Goal: Task Accomplishment & Management: Manage account settings

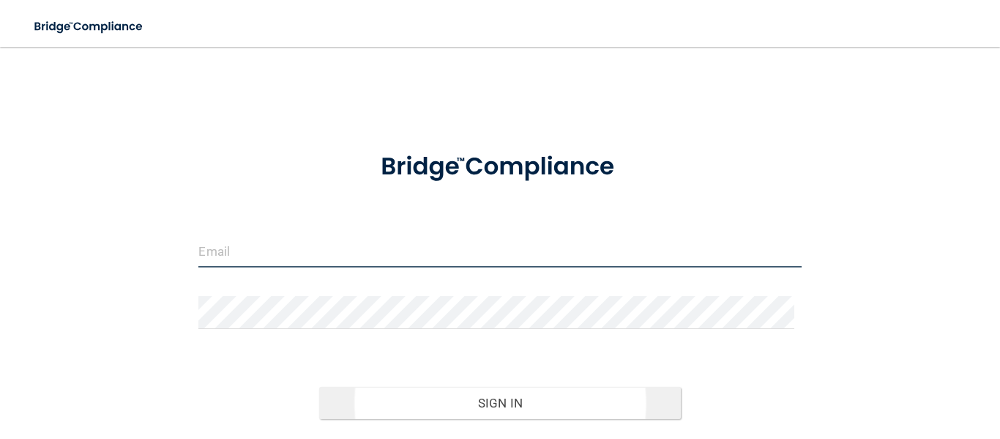
type input "[PERSON_NAME][EMAIL_ADDRESS][DOMAIN_NAME]"
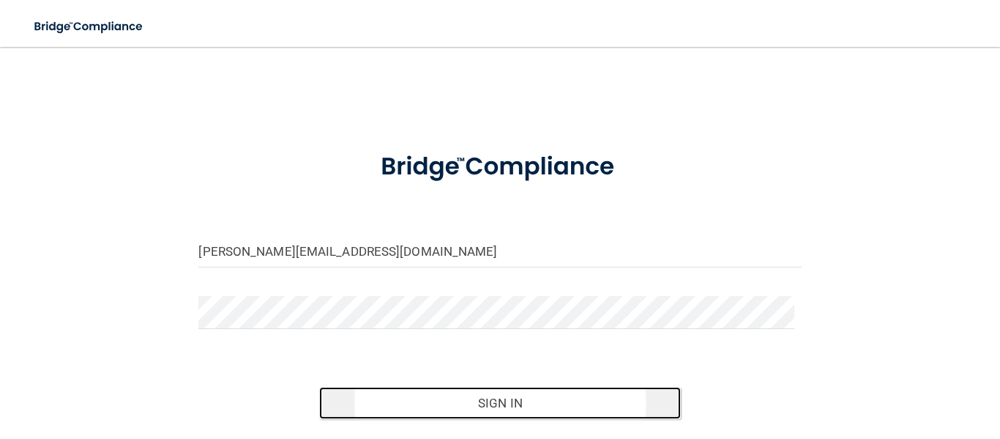
click at [450, 403] on button "Sign In" at bounding box center [500, 403] width 362 height 32
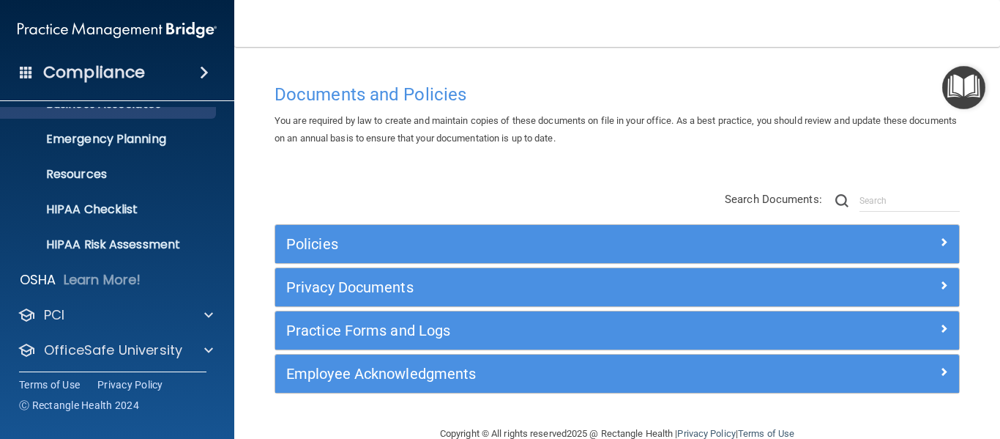
scroll to position [146, 0]
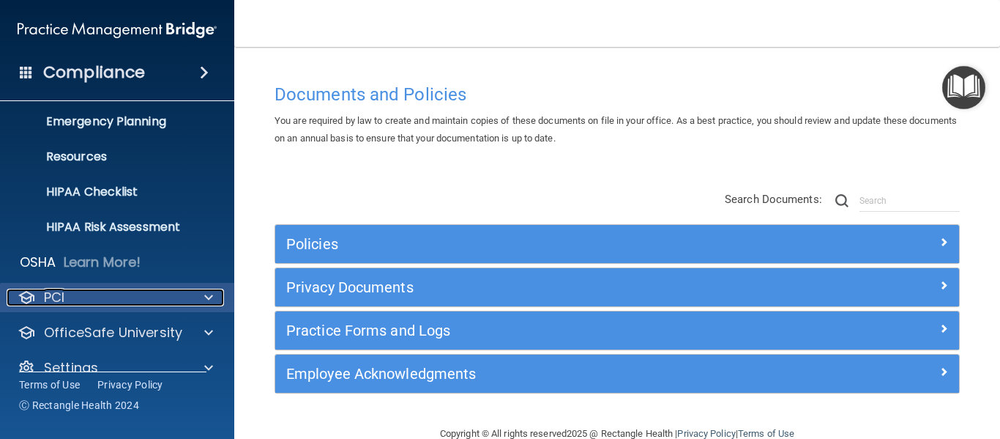
click at [203, 295] on div at bounding box center [206, 297] width 37 height 18
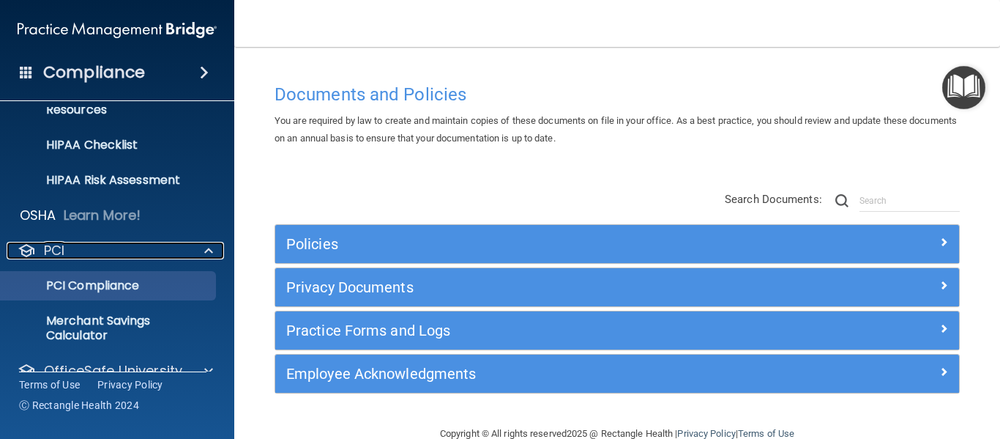
scroll to position [220, 0]
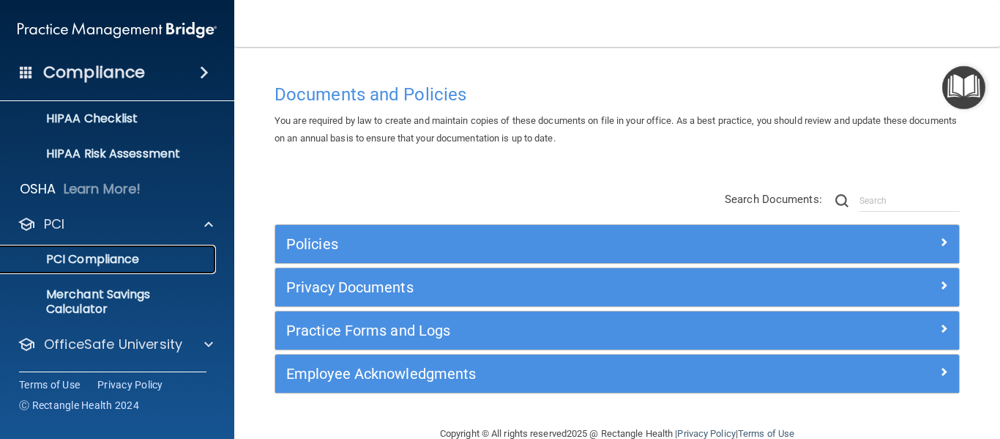
click at [111, 255] on p "PCI Compliance" at bounding box center [110, 259] width 200 height 15
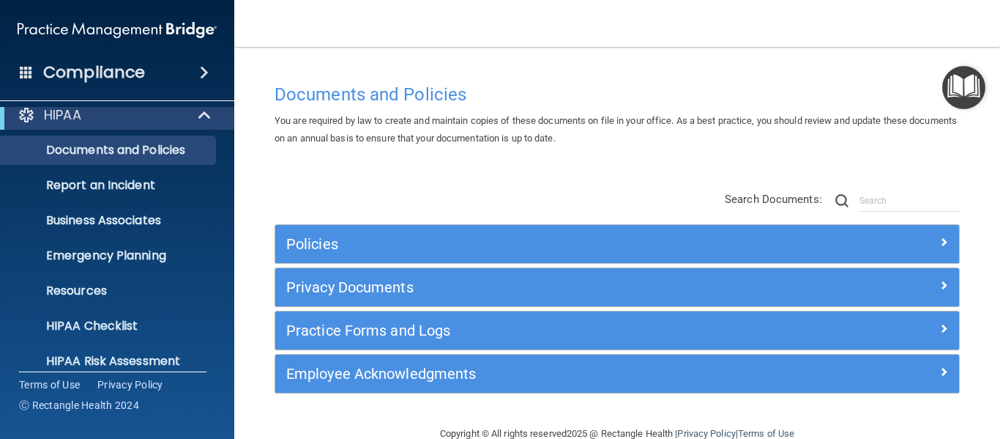
scroll to position [0, 0]
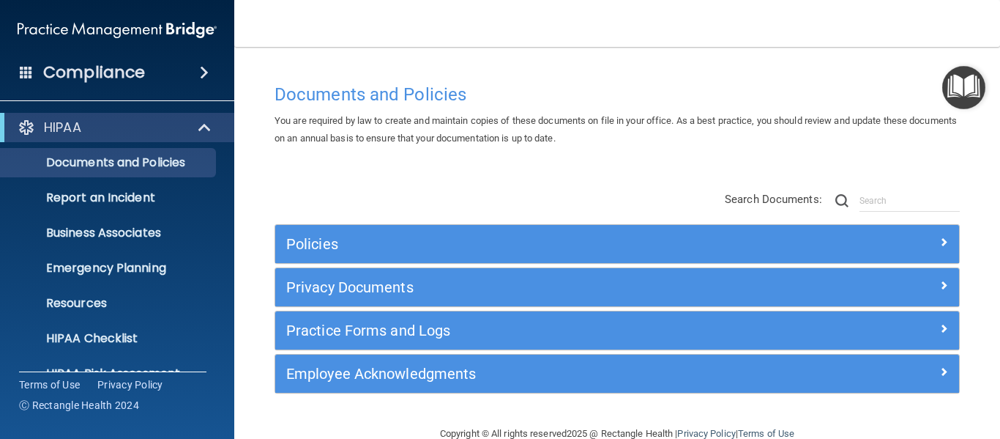
click at [186, 75] on div "Compliance" at bounding box center [117, 72] width 234 height 32
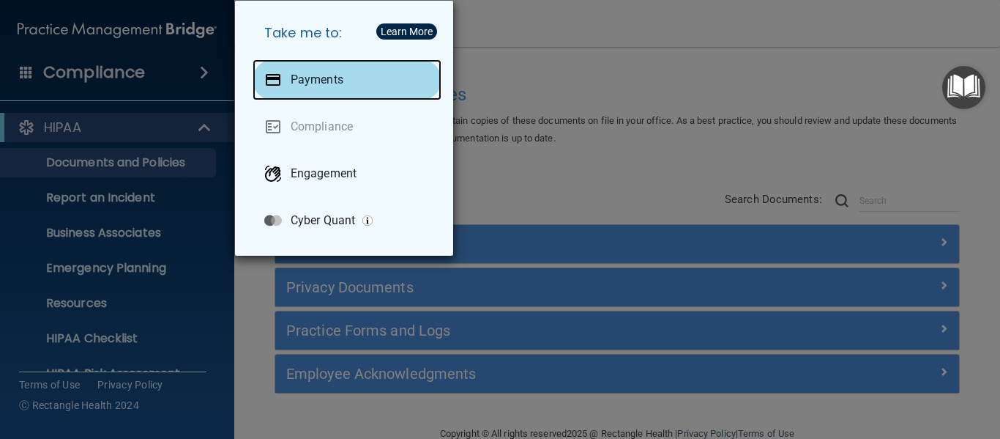
click at [335, 78] on p "Payments" at bounding box center [317, 79] width 53 height 15
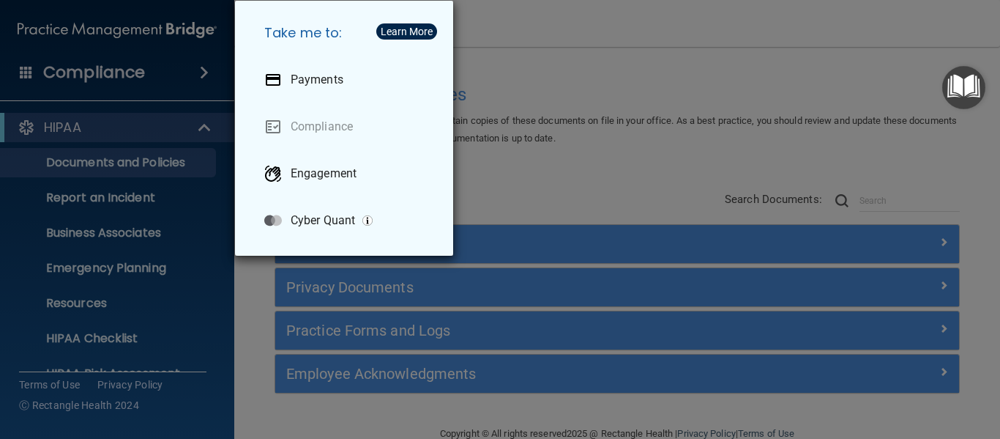
click at [176, 279] on div "Take me to: Payments Compliance Engagement Cyber Quant" at bounding box center [500, 219] width 1000 height 439
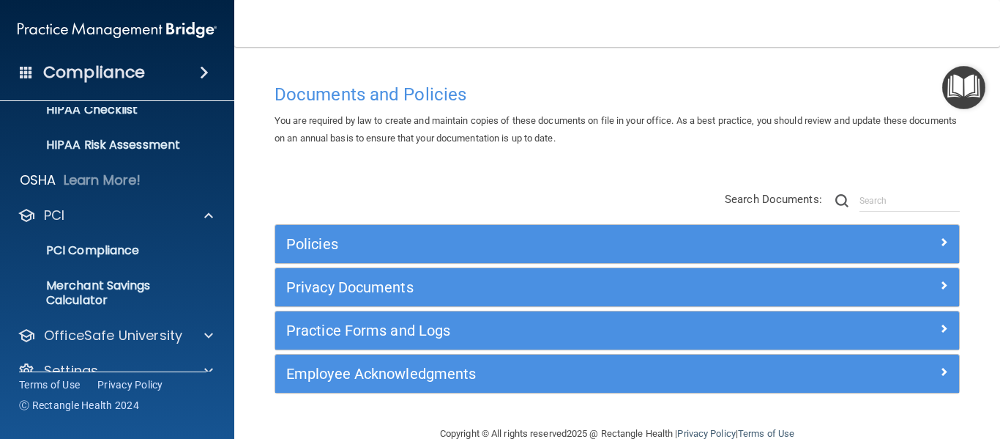
scroll to position [254, 0]
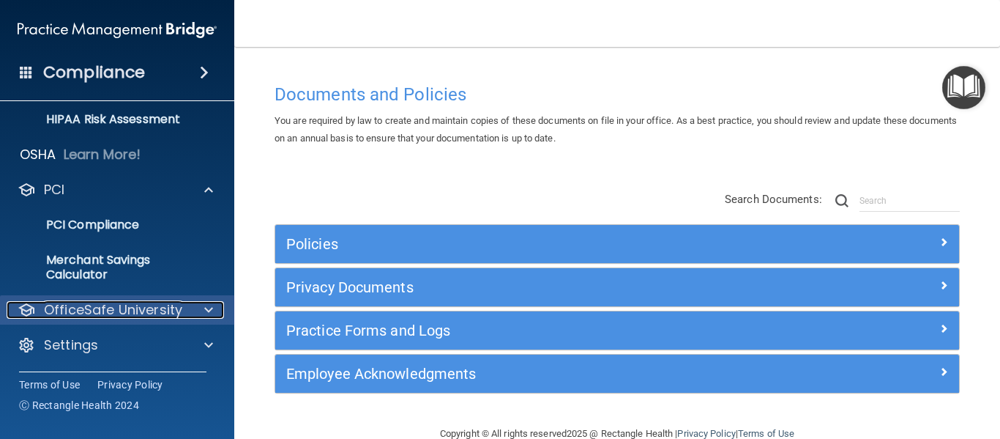
click at [179, 309] on p "OfficeSafe University" at bounding box center [113, 310] width 138 height 18
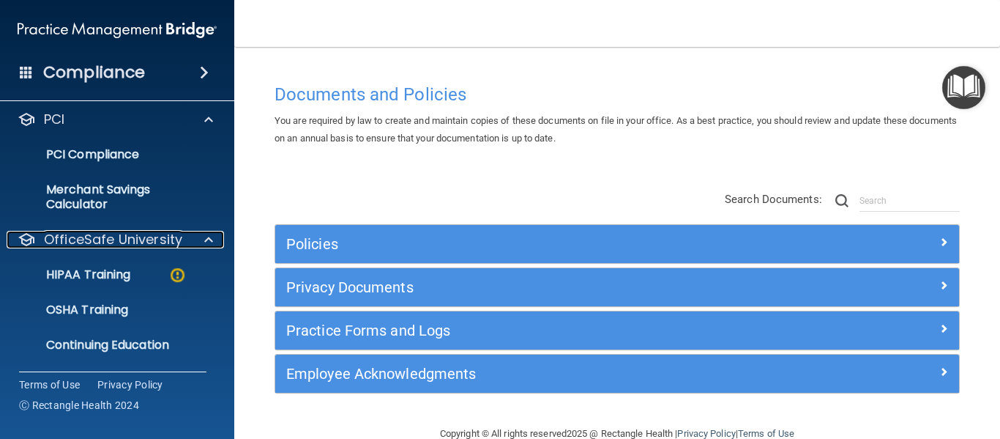
scroll to position [327, 0]
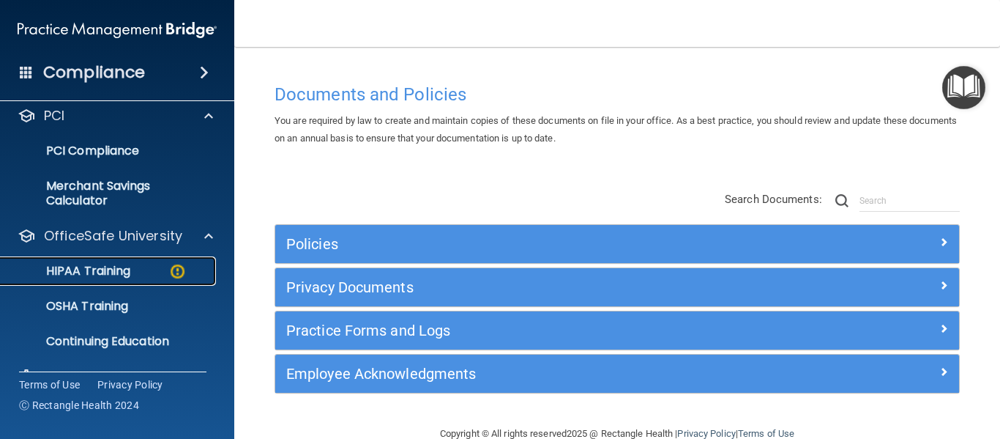
click at [115, 269] on p "HIPAA Training" at bounding box center [70, 271] width 121 height 15
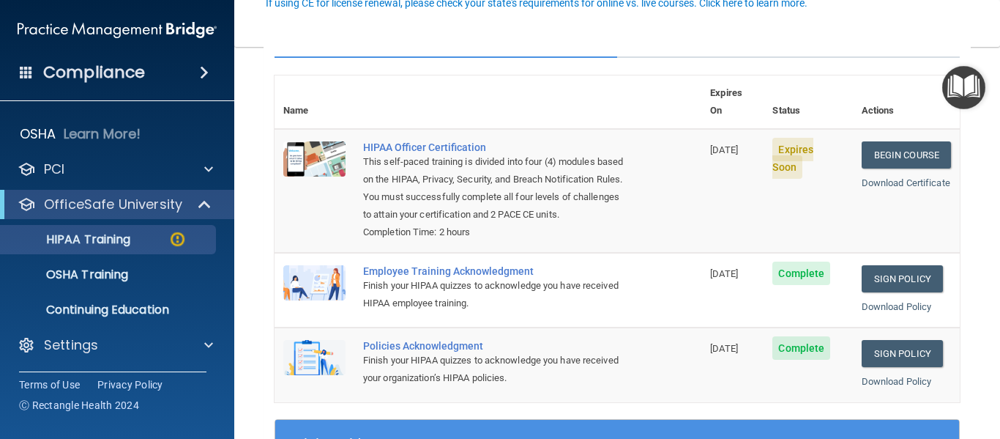
scroll to position [29, 0]
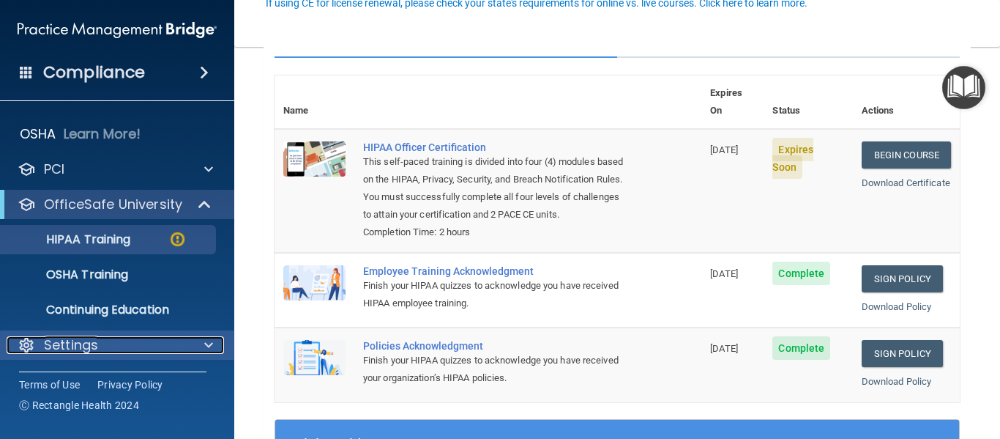
click at [62, 345] on p "Settings" at bounding box center [71, 345] width 54 height 18
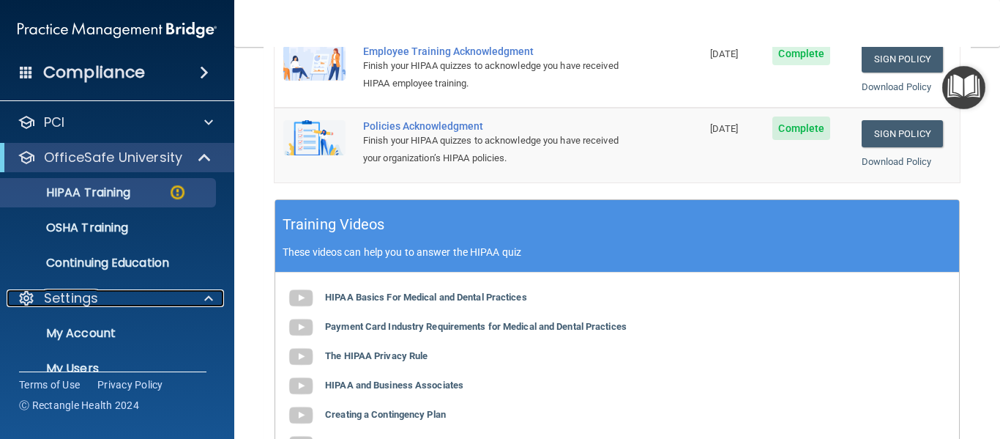
scroll to position [169, 0]
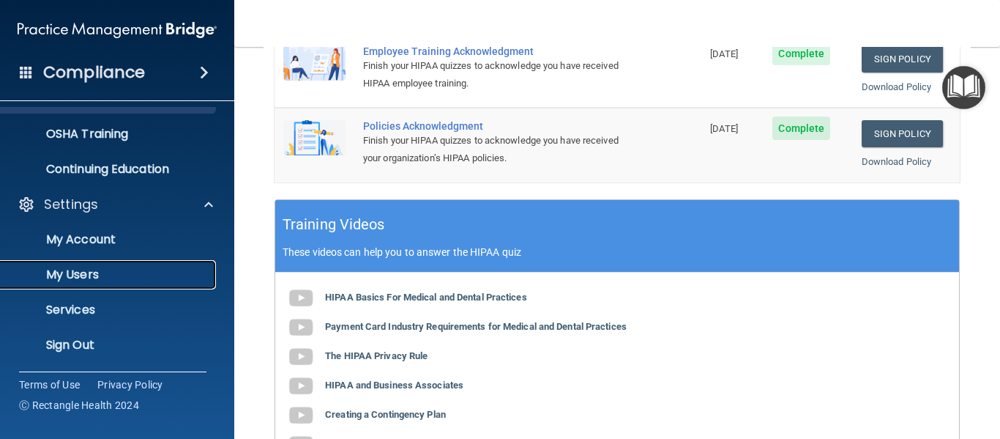
click at [75, 269] on p "My Users" at bounding box center [110, 274] width 200 height 15
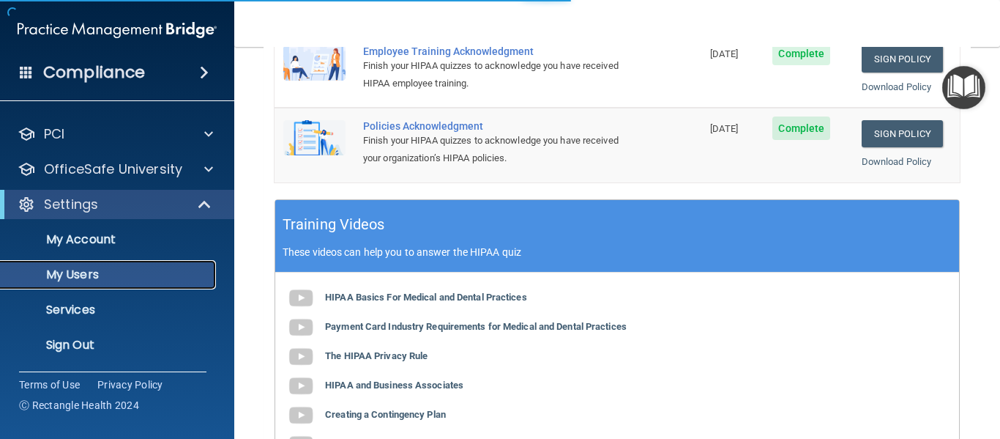
scroll to position [227, 0]
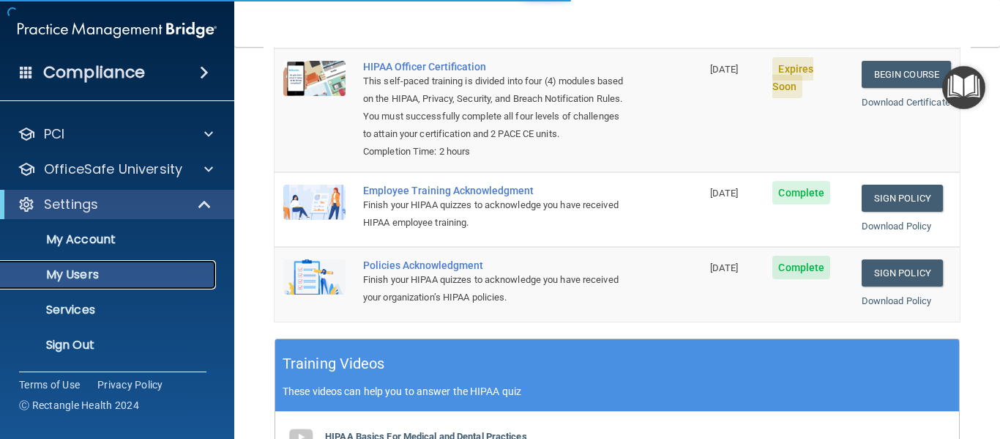
select select "20"
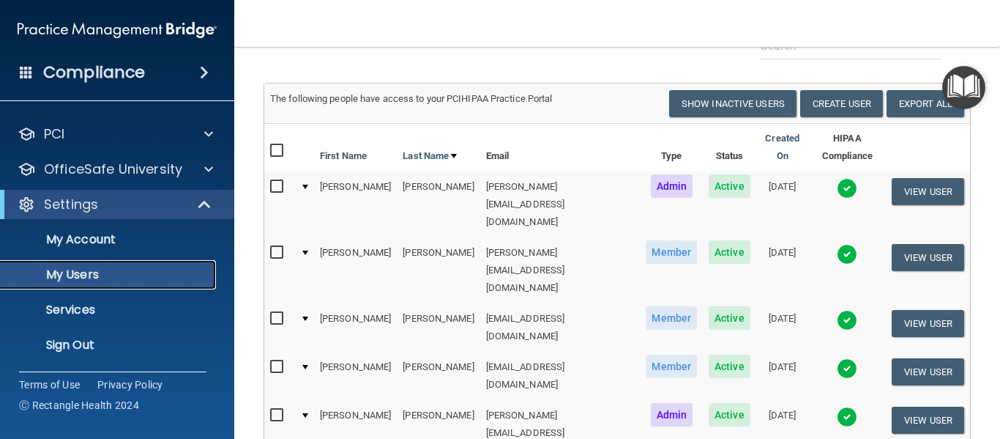
scroll to position [81, 0]
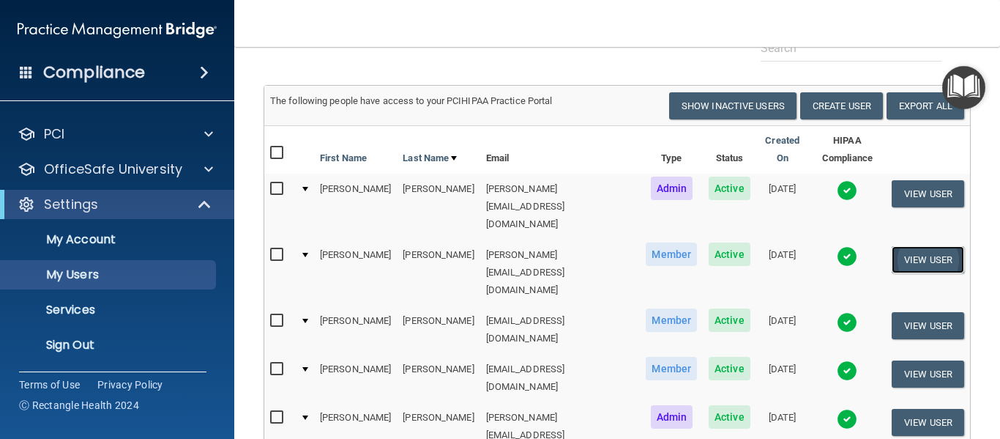
click at [899, 246] on button "View User" at bounding box center [928, 259] width 72 height 27
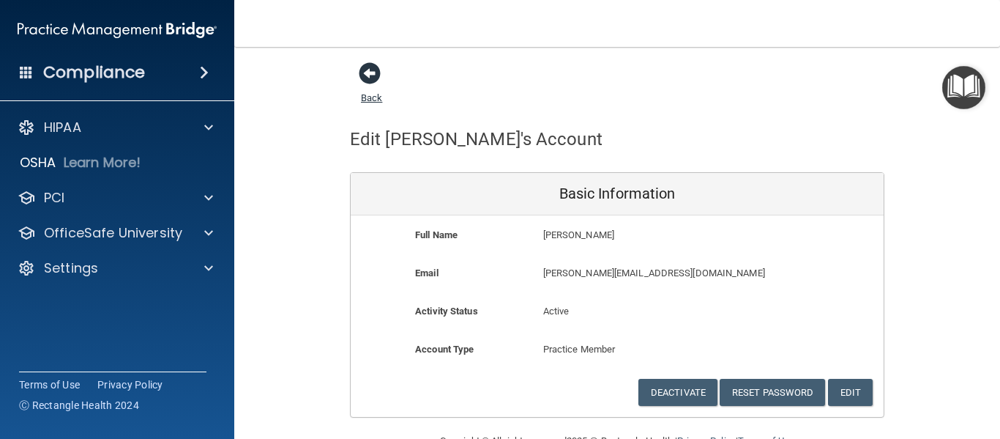
click at [368, 70] on span at bounding box center [370, 73] width 22 height 22
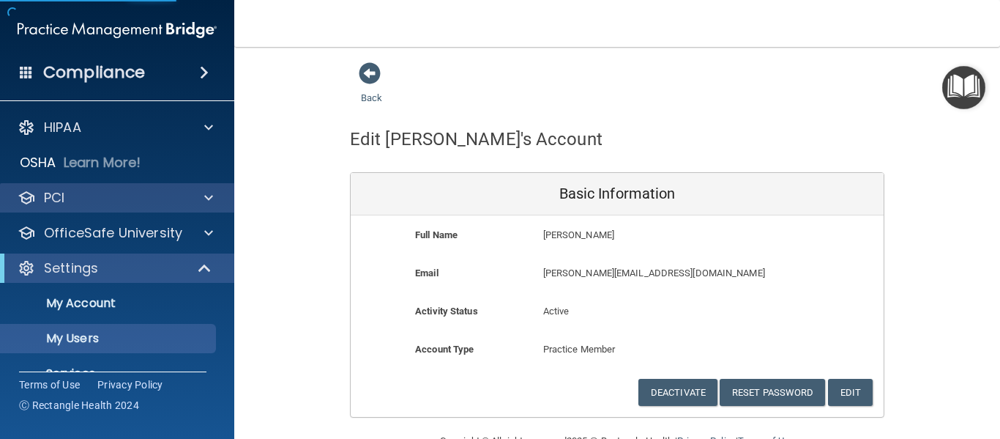
select select "20"
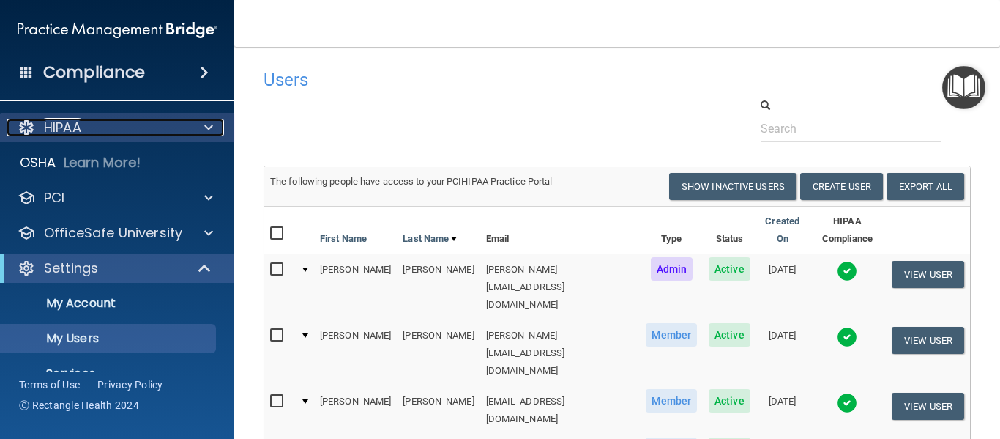
click at [207, 126] on span at bounding box center [208, 128] width 9 height 18
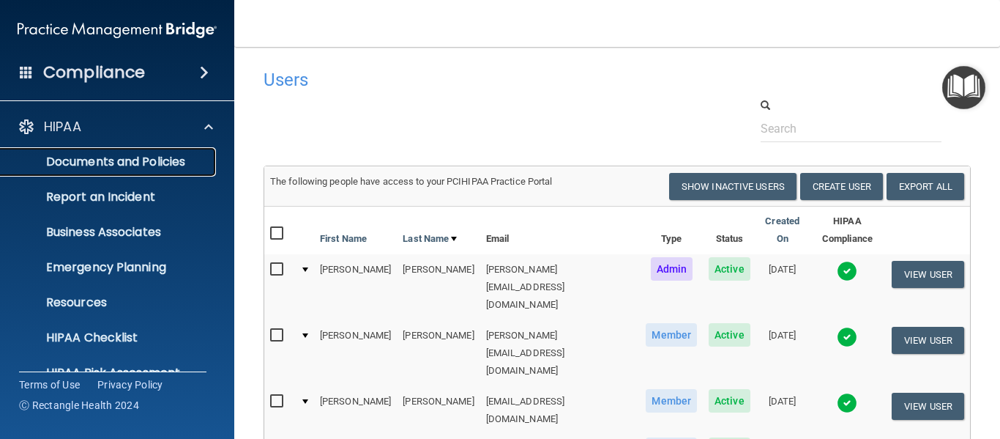
click at [151, 156] on p "Documents and Policies" at bounding box center [110, 161] width 200 height 15
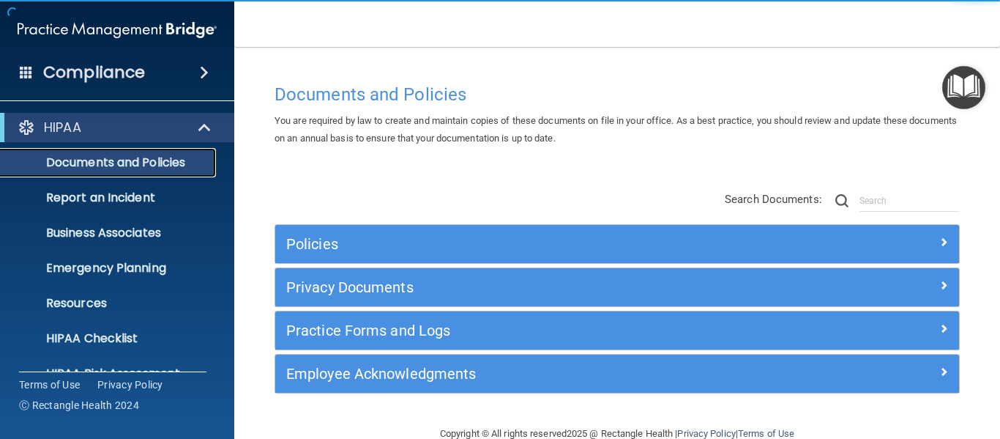
scroll to position [30, 0]
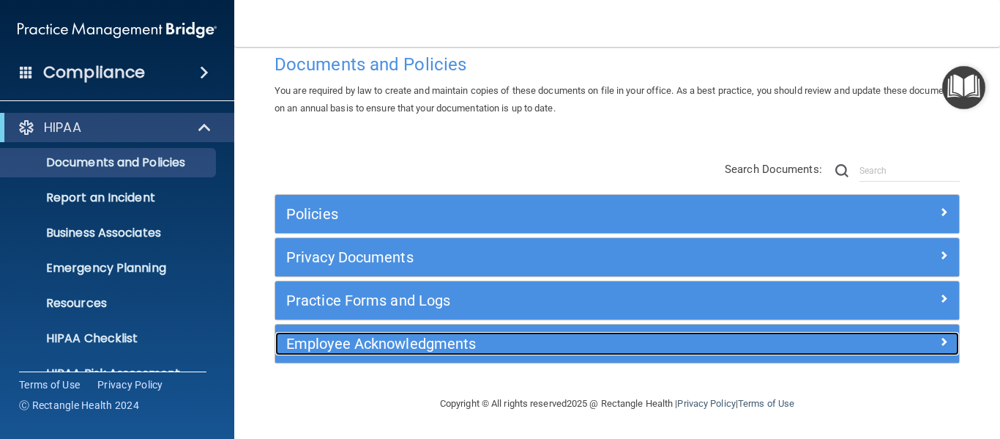
click at [442, 349] on h5 "Employee Acknowledgments" at bounding box center [531, 343] width 491 height 16
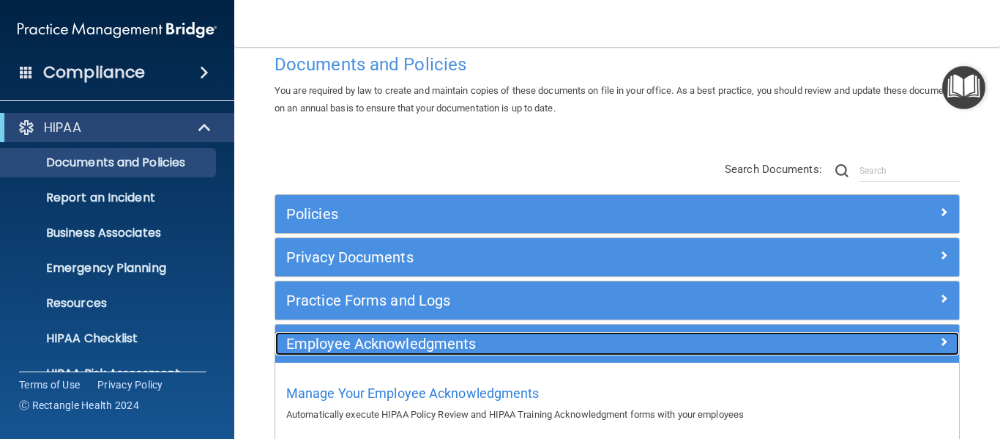
scroll to position [111, 0]
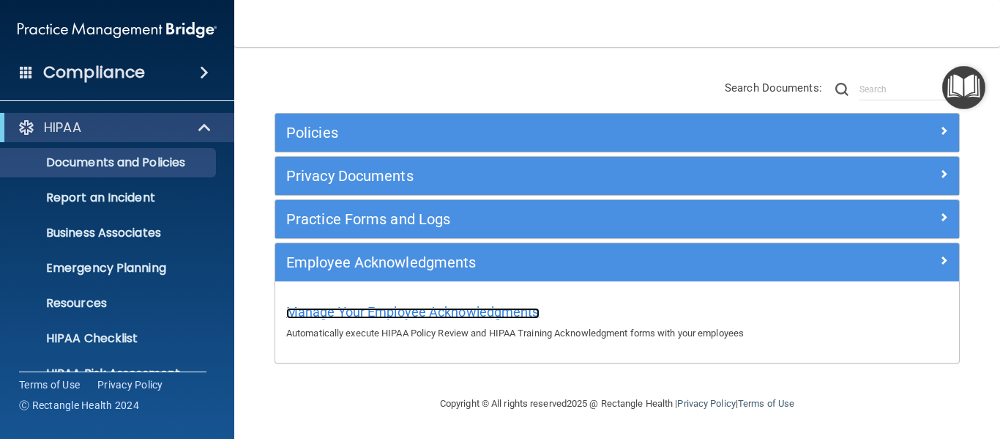
click at [466, 312] on span "Manage Your Employee Acknowledgments" at bounding box center [412, 311] width 253 height 15
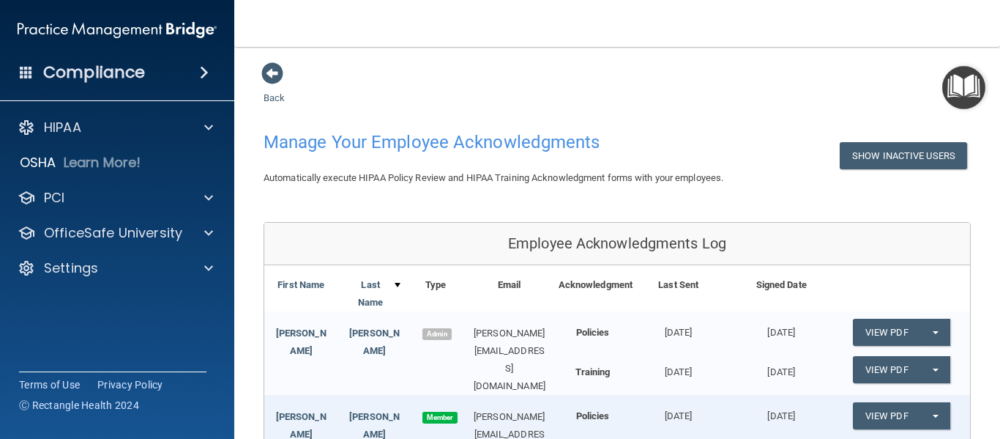
click at [209, 73] on span at bounding box center [204, 73] width 9 height 18
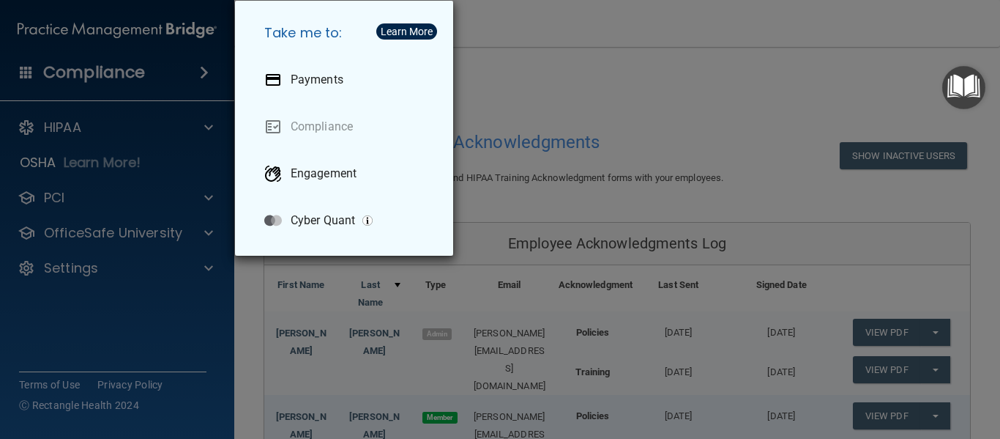
click at [206, 73] on div "Take me to: Payments Compliance Engagement Cyber Quant" at bounding box center [500, 219] width 1000 height 439
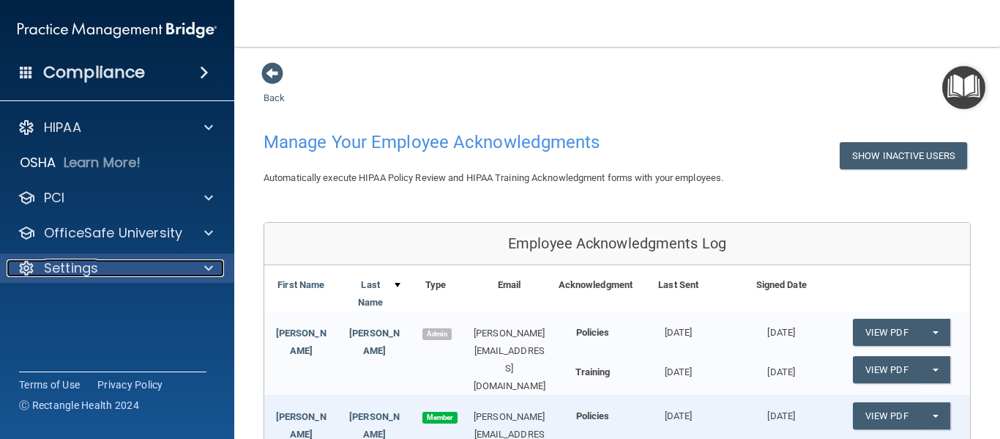
click at [167, 259] on div "Settings" at bounding box center [98, 268] width 182 height 18
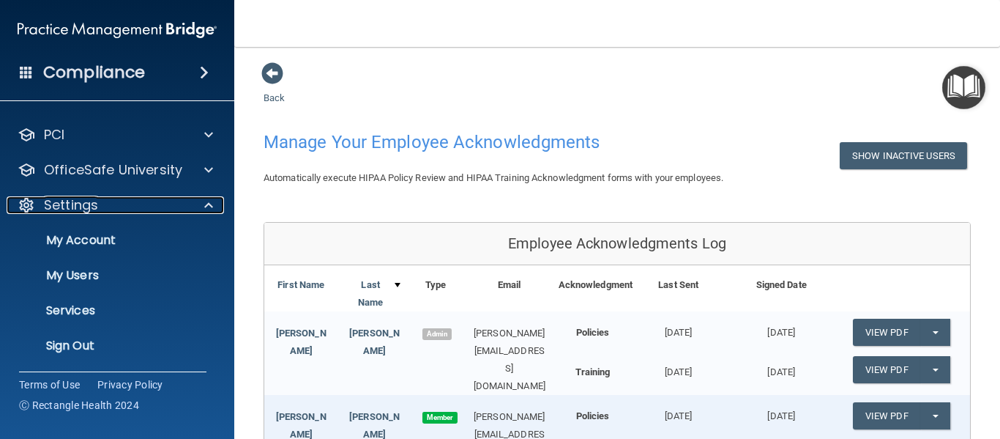
scroll to position [64, 0]
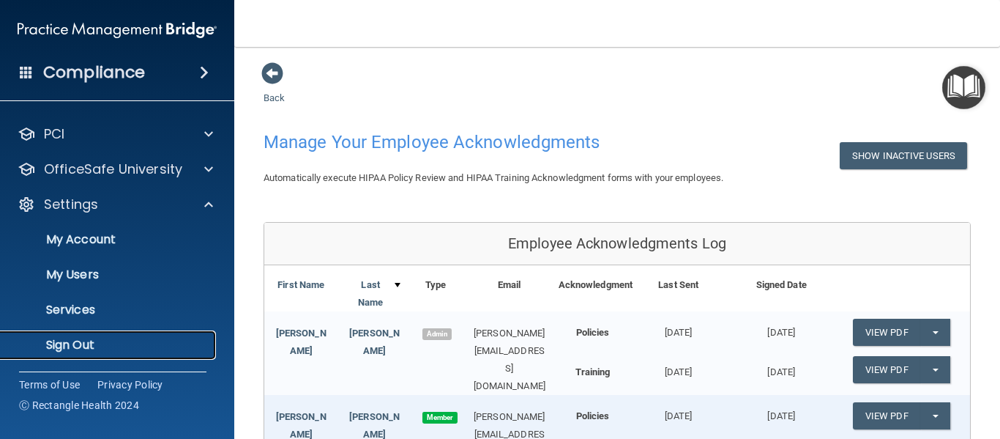
click at [73, 339] on p "Sign Out" at bounding box center [110, 345] width 200 height 15
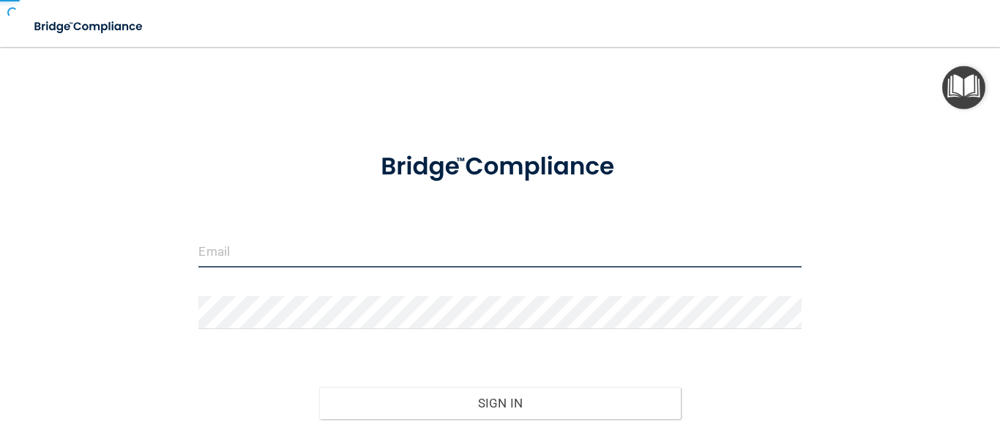
type input "[PERSON_NAME][EMAIL_ADDRESS][DOMAIN_NAME]"
